Goal: Find specific page/section: Find specific page/section

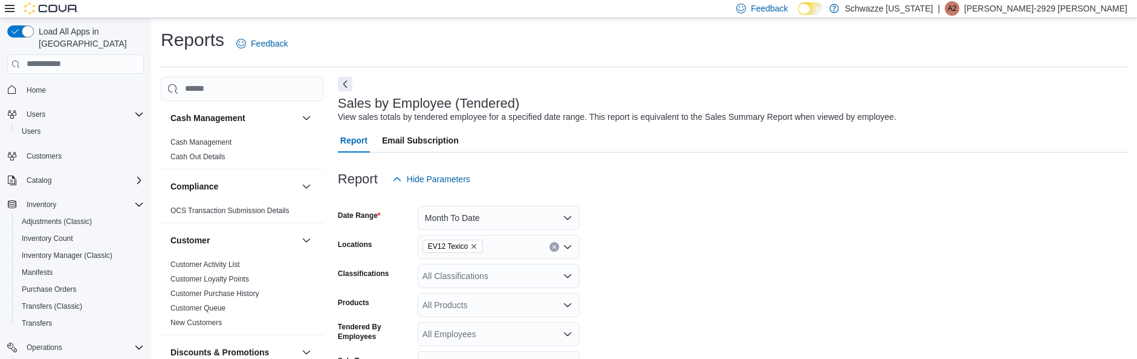
scroll to position [121, 0]
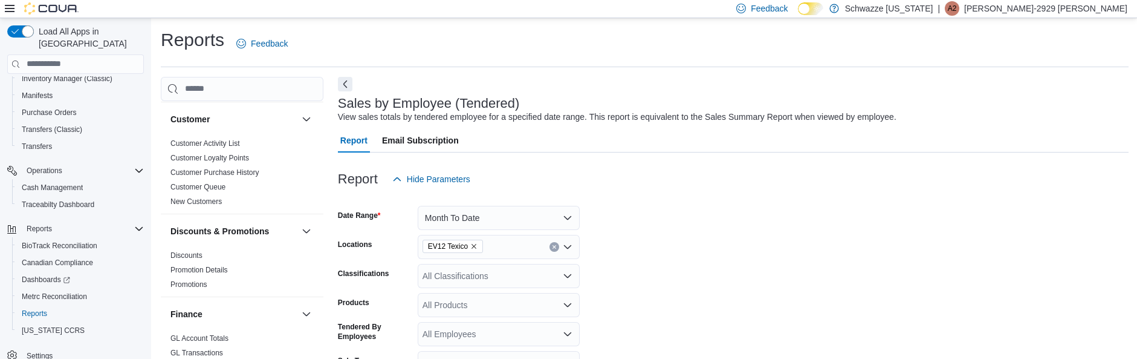
click at [767, 177] on div "Report Hide Parameters" at bounding box center [733, 179] width 791 height 24
click at [218, 163] on span "Customer Loyalty Points" at bounding box center [242, 158] width 153 height 15
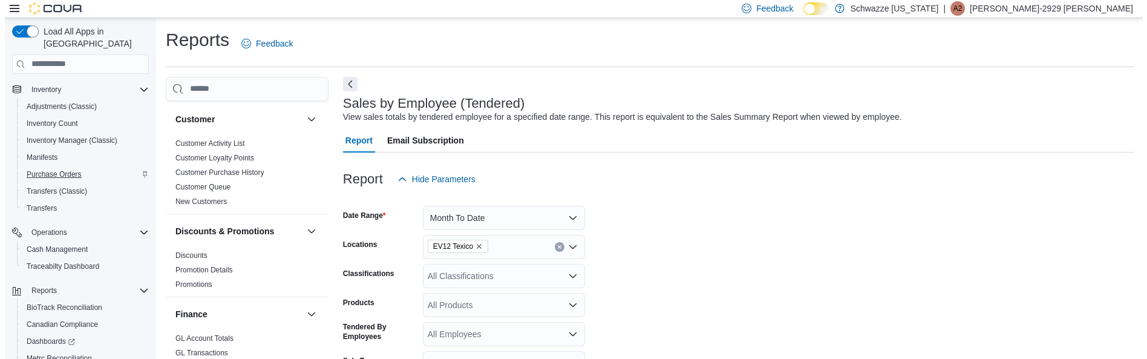
scroll to position [56, 0]
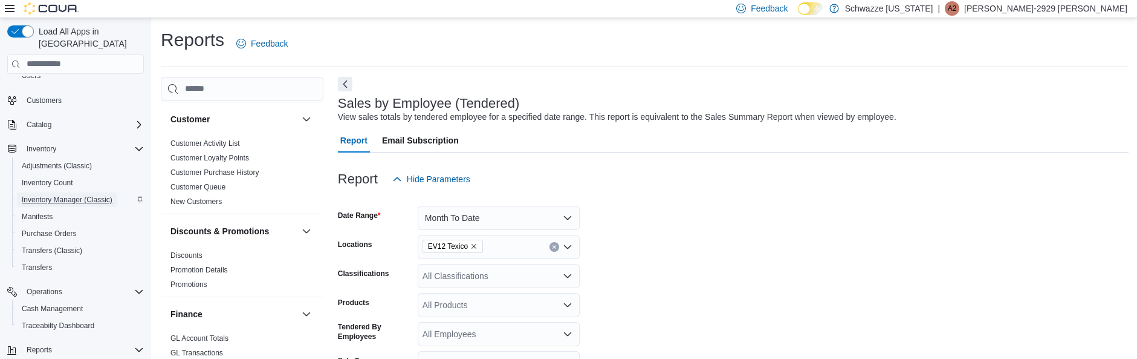
click at [80, 195] on span "Inventory Manager (Classic)" at bounding box center [67, 200] width 91 height 10
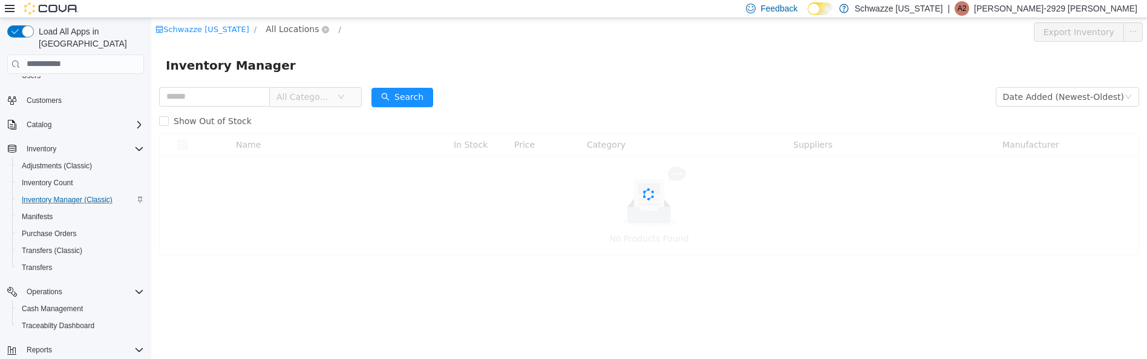
click at [291, 27] on span "All Locations" at bounding box center [291, 28] width 53 height 13
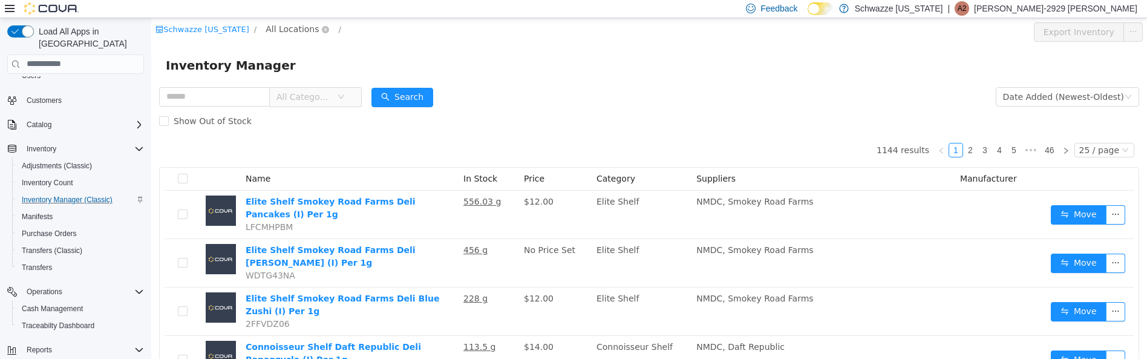
click at [287, 31] on span "All Locations" at bounding box center [291, 28] width 53 height 13
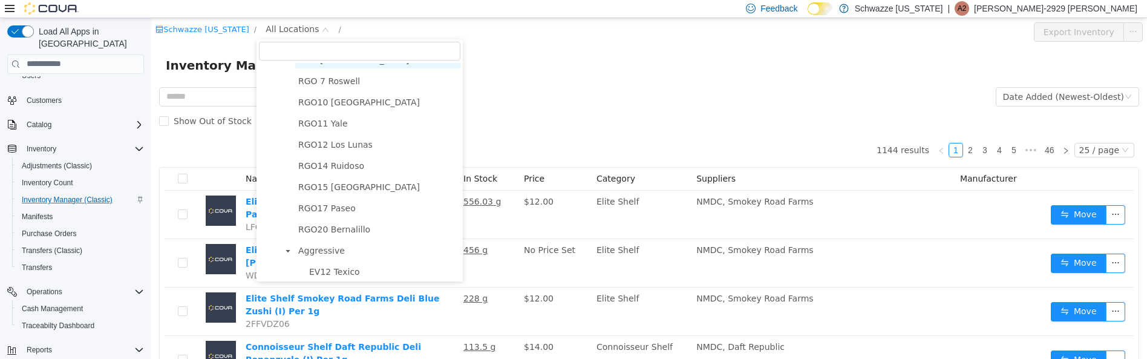
scroll to position [605, 0]
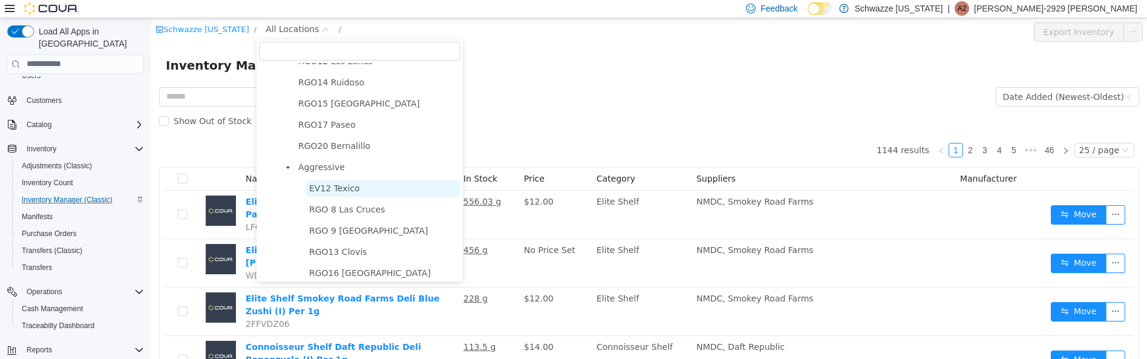
click at [319, 192] on span "EV12 Texico" at bounding box center [334, 188] width 51 height 10
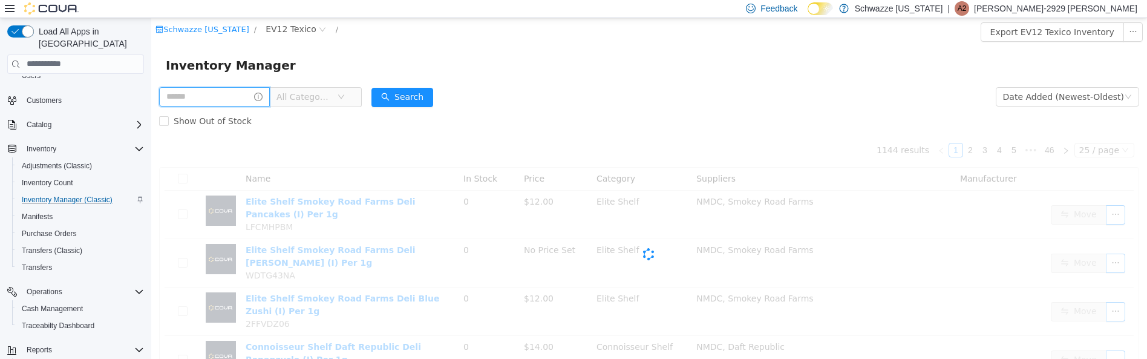
click at [233, 100] on input "text" at bounding box center [214, 95] width 111 height 19
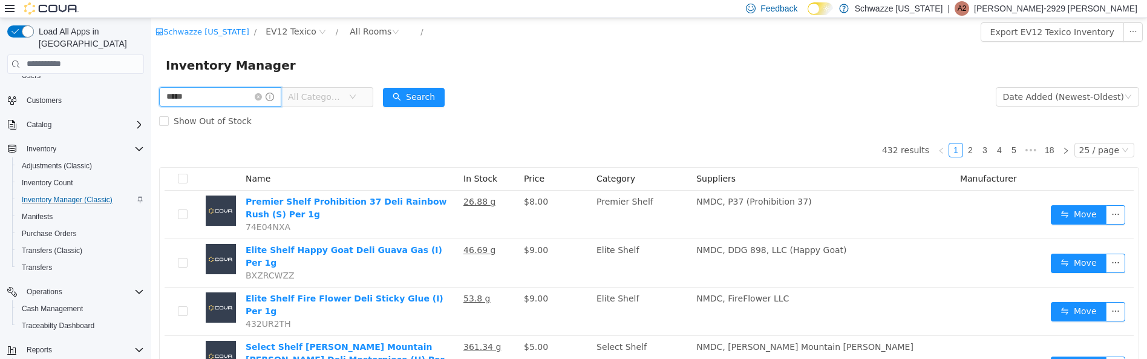
type input "*****"
